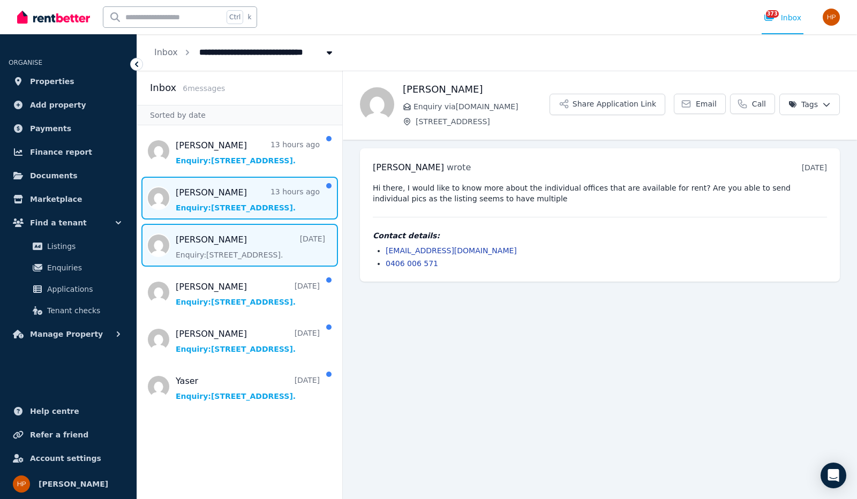
click at [268, 189] on span "Message list" at bounding box center [239, 198] width 205 height 43
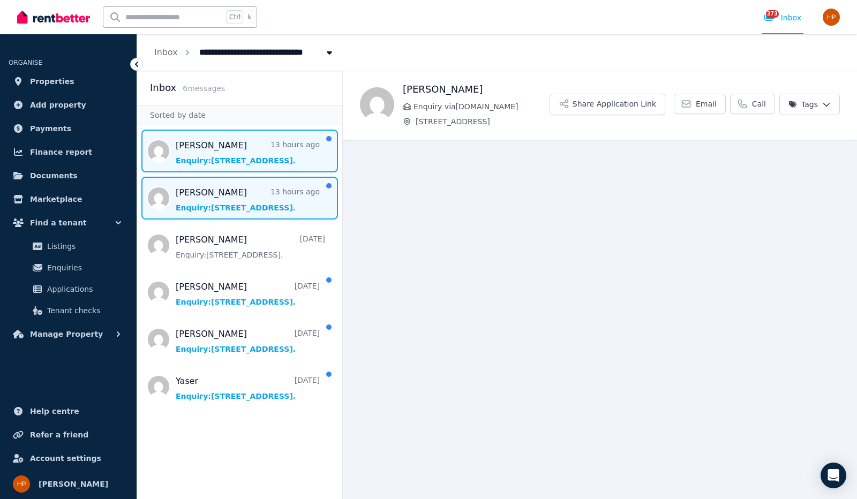
click at [258, 152] on span "Message list" at bounding box center [239, 151] width 205 height 43
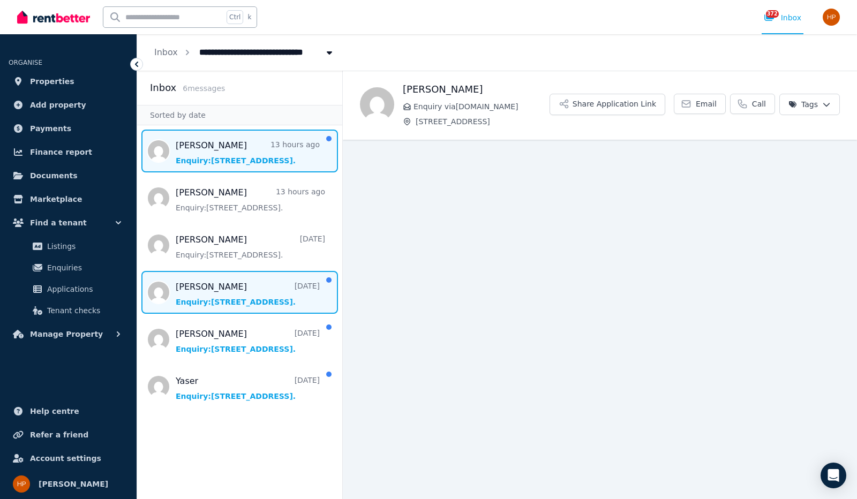
click at [255, 285] on span "Message list" at bounding box center [239, 292] width 205 height 43
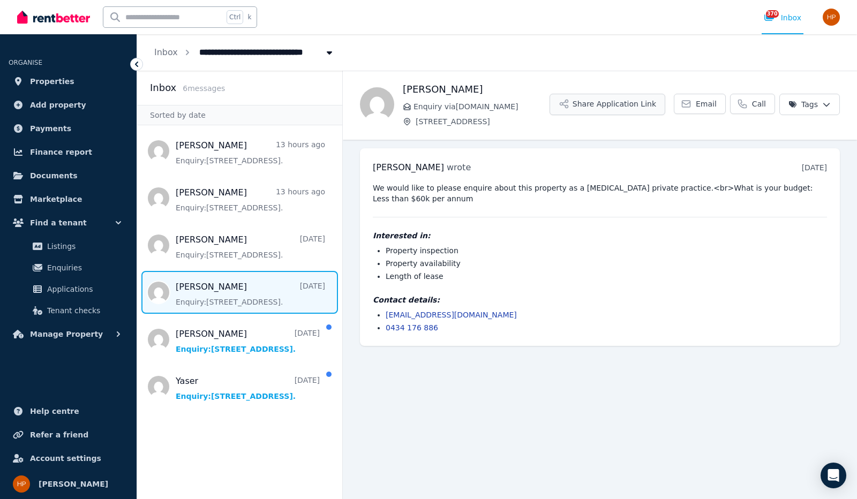
click at [633, 104] on button "Share Application Link" at bounding box center [607, 104] width 116 height 21
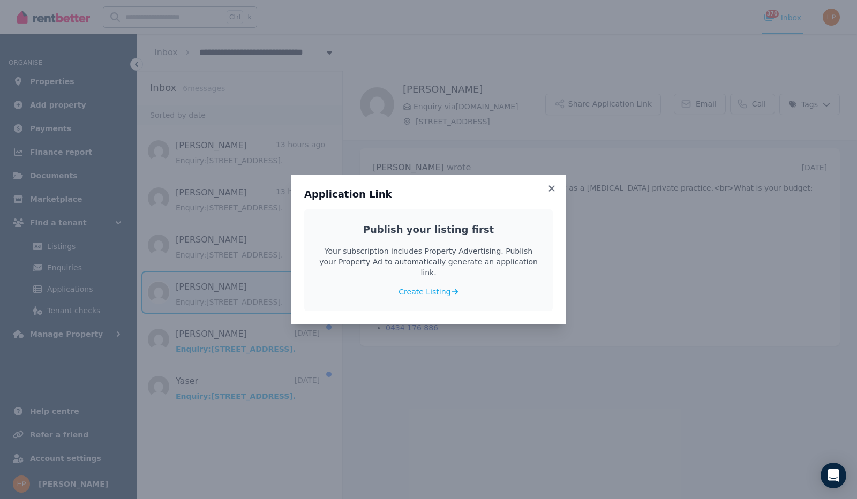
click at [752, 130] on div "Application Link Publish your listing first Your subscription includes Property…" at bounding box center [428, 249] width 857 height 499
click at [832, 104] on div "Application Link Publish your listing first Your subscription includes Property…" at bounding box center [428, 249] width 857 height 499
click at [553, 193] on icon at bounding box center [551, 189] width 11 height 10
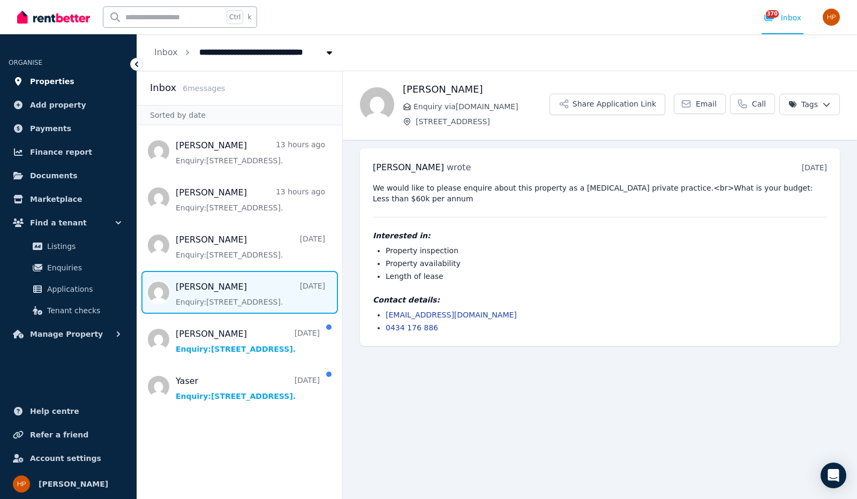
click at [54, 78] on span "Properties" at bounding box center [52, 81] width 44 height 13
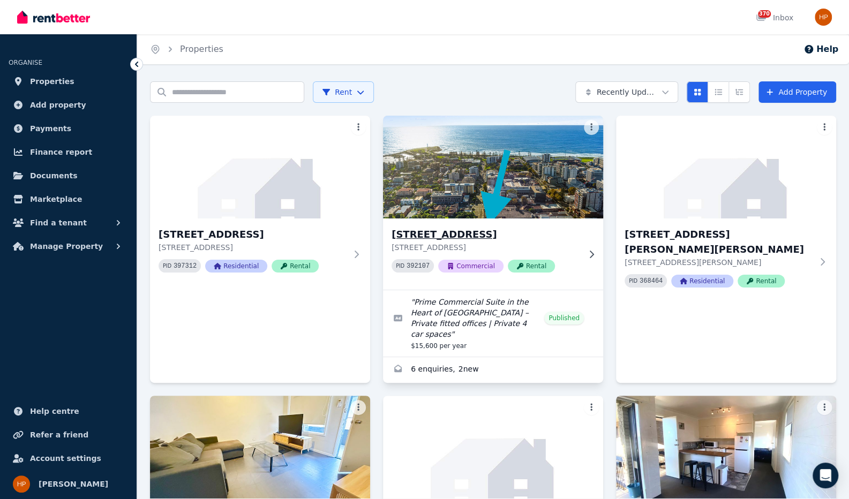
click at [481, 231] on h3 "[STREET_ADDRESS]" at bounding box center [485, 234] width 188 height 15
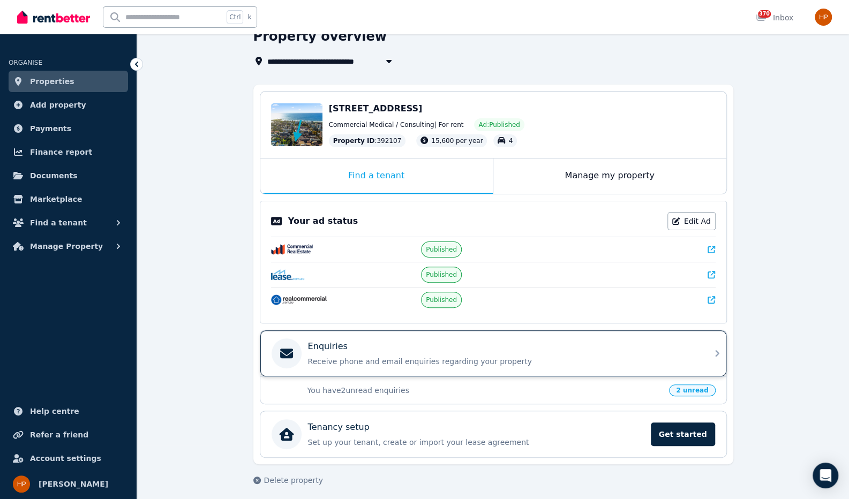
scroll to position [55, 0]
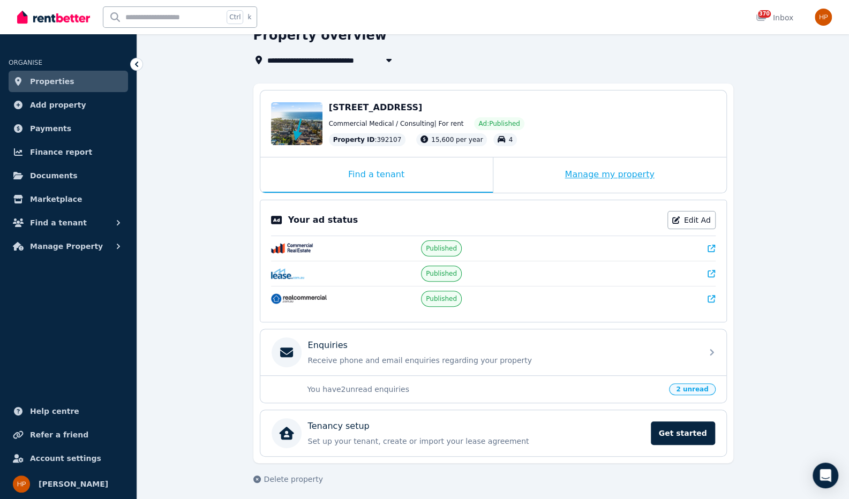
click at [599, 173] on div "Manage my property" at bounding box center [609, 174] width 233 height 35
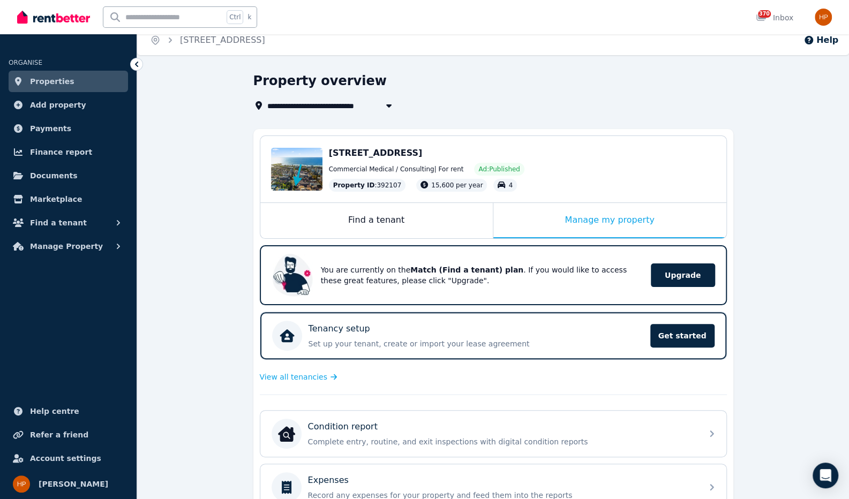
scroll to position [0, 0]
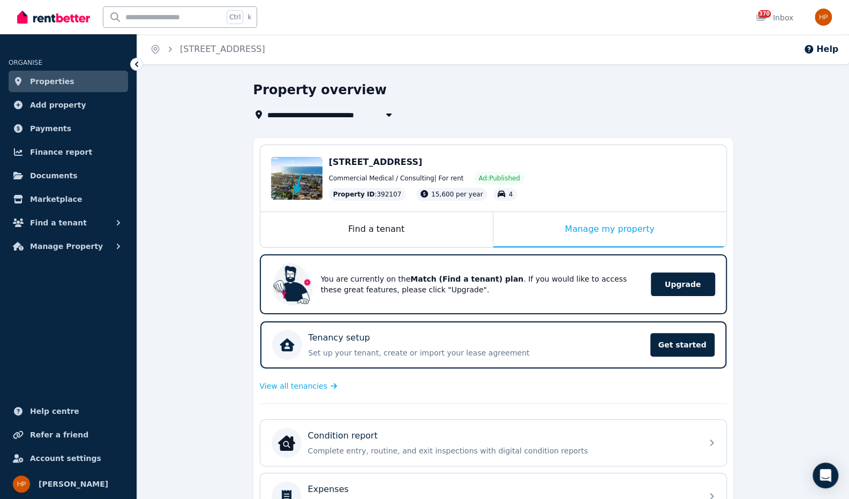
drag, startPoint x: 505, startPoint y: 161, endPoint x: 331, endPoint y: 162, distance: 174.5
click at [329, 162] on div "[STREET_ADDRESS]" at bounding box center [522, 162] width 387 height 13
copy span "[STREET_ADDRESS]"
